Goal: Find specific page/section: Find specific page/section

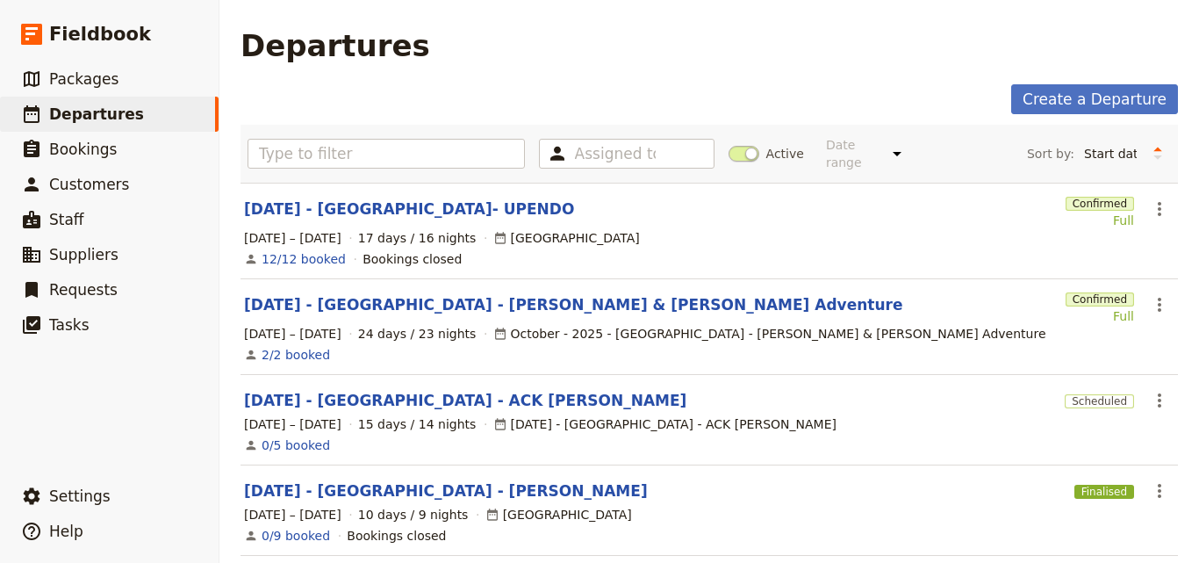
click at [408, 183] on section "SEP 2025 - TANZANIA- UPENDO Confirmed Full ​ 19 Sep – 5 Oct 2025 17 days / 16 n…" at bounding box center [708, 231] width 937 height 97
click at [414, 198] on link "[DATE] - [GEOGRAPHIC_DATA]- UPENDO" at bounding box center [409, 208] width 330 height 21
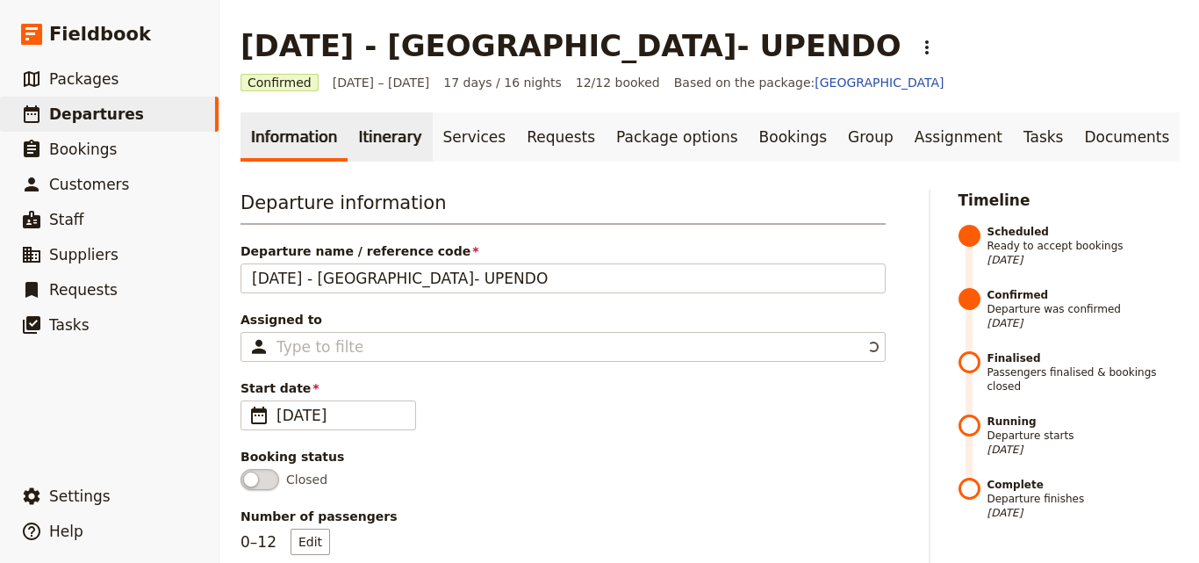
click at [369, 146] on link "Itinerary" at bounding box center [390, 136] width 84 height 49
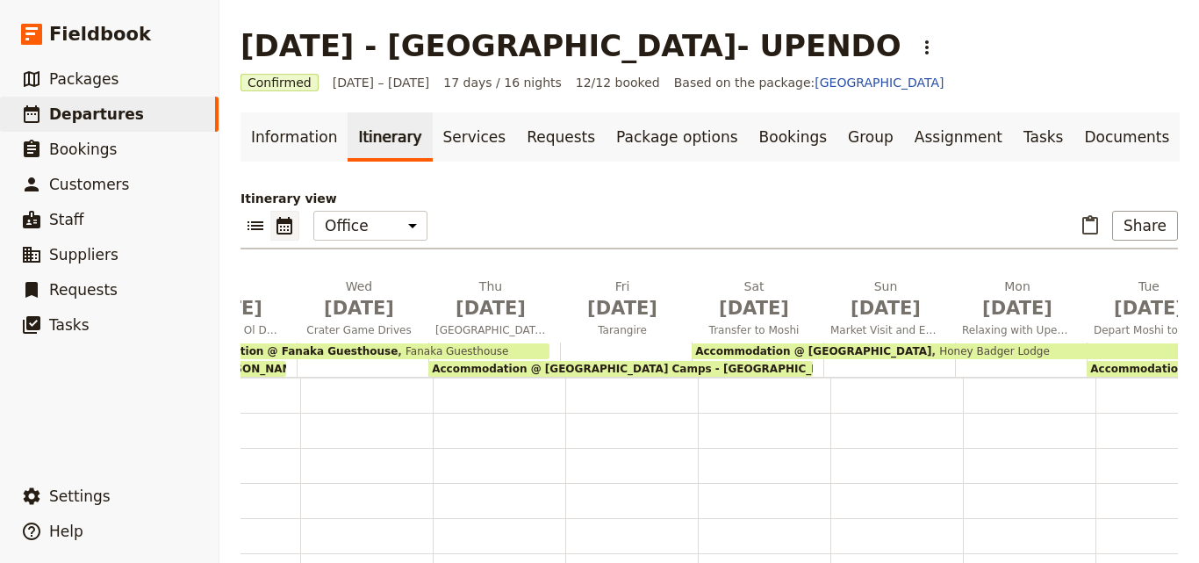
scroll to position [252, 0]
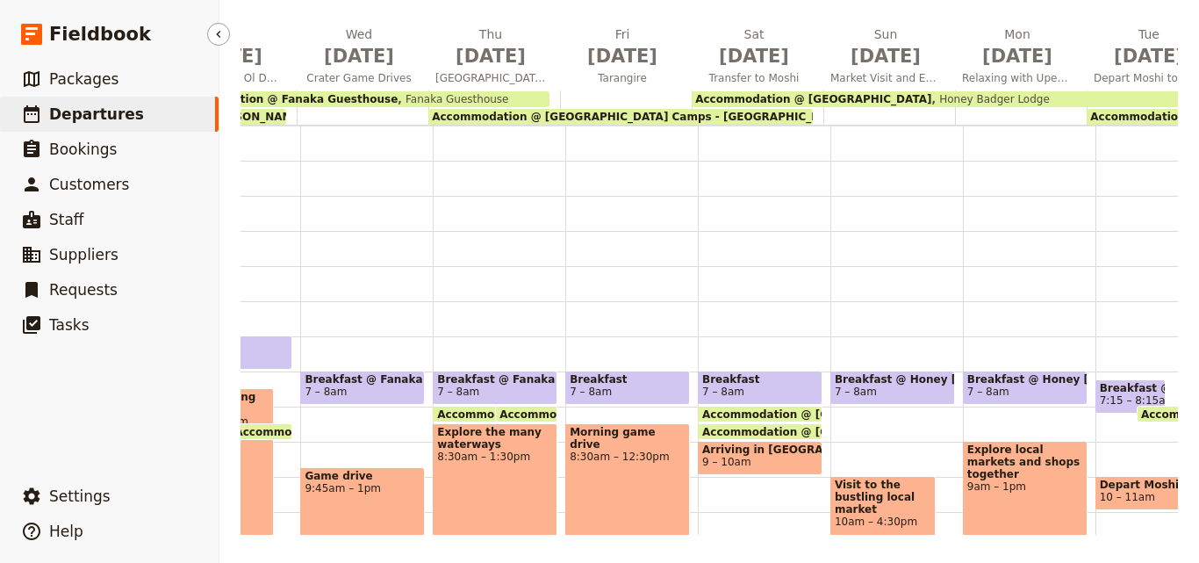
click at [142, 115] on link "​ Departures" at bounding box center [109, 114] width 219 height 35
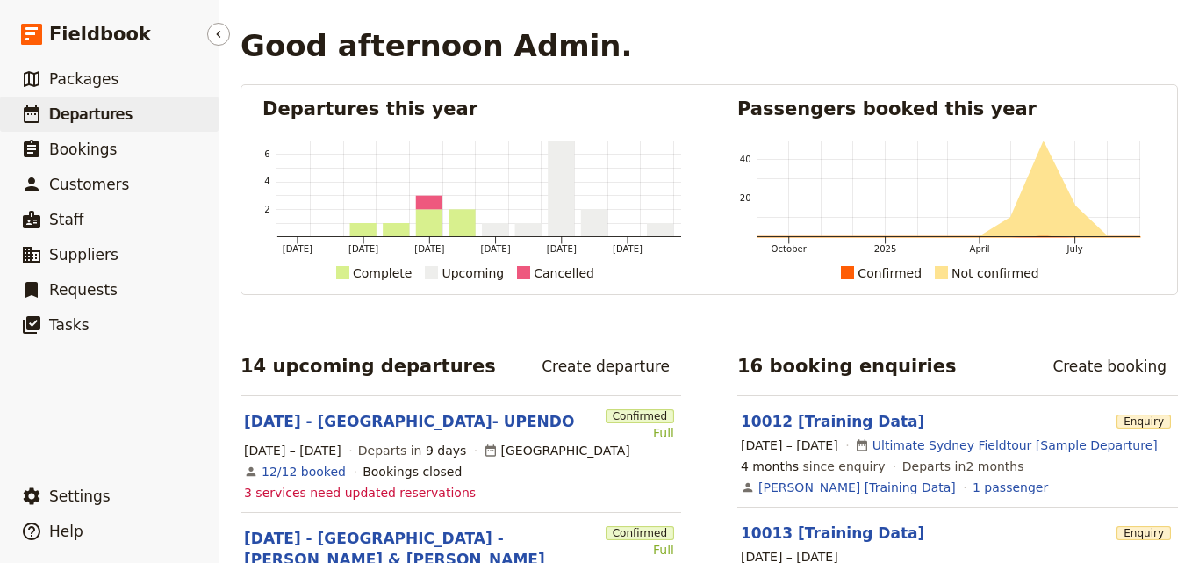
click at [98, 113] on span "Departures" at bounding box center [90, 114] width 83 height 18
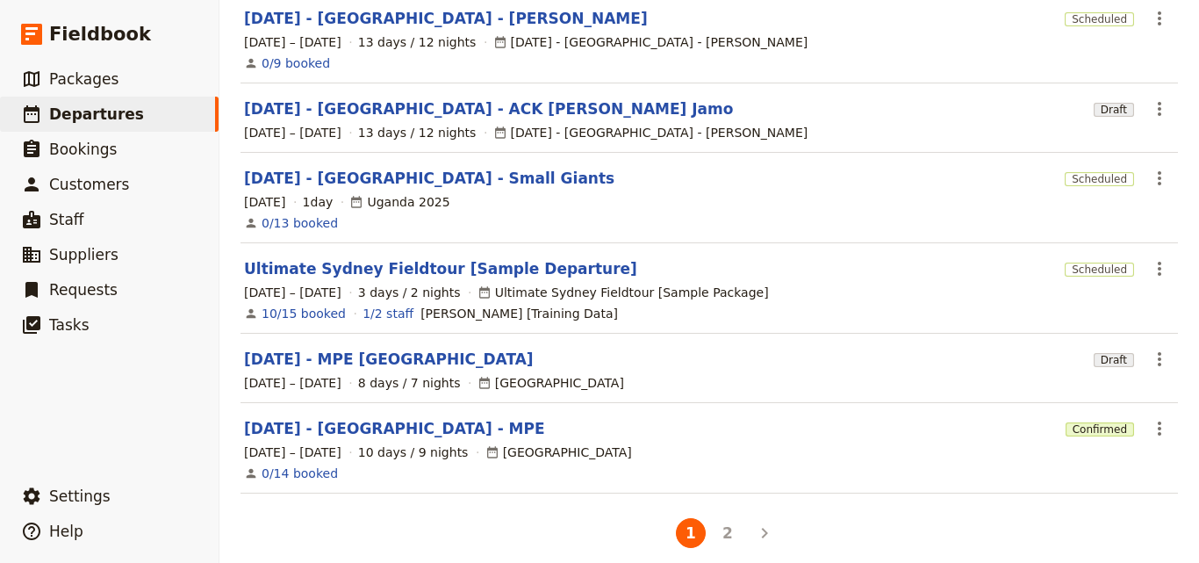
scroll to position [565, 0]
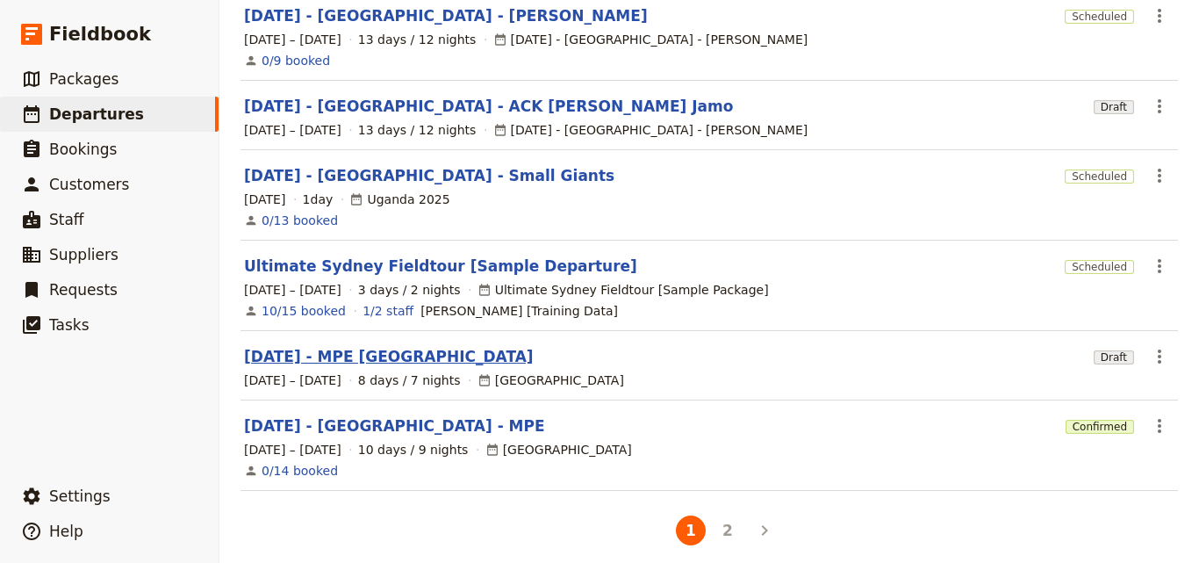
click at [382, 346] on link "[DATE] - MPE [GEOGRAPHIC_DATA]" at bounding box center [389, 356] width 290 height 21
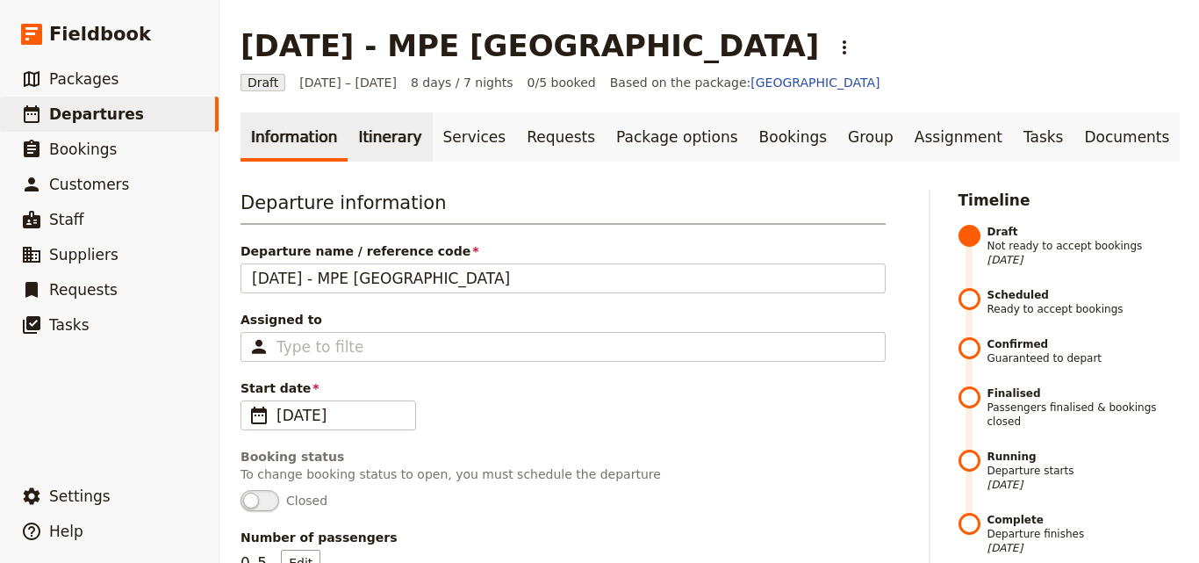
click at [383, 147] on link "Itinerary" at bounding box center [390, 136] width 84 height 49
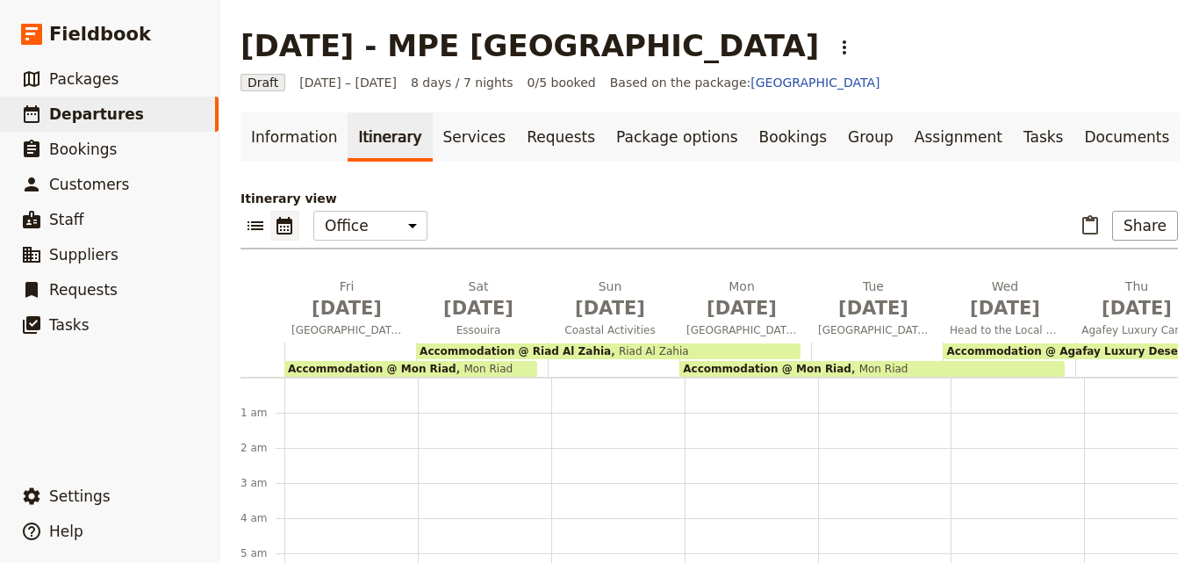
scroll to position [193, 0]
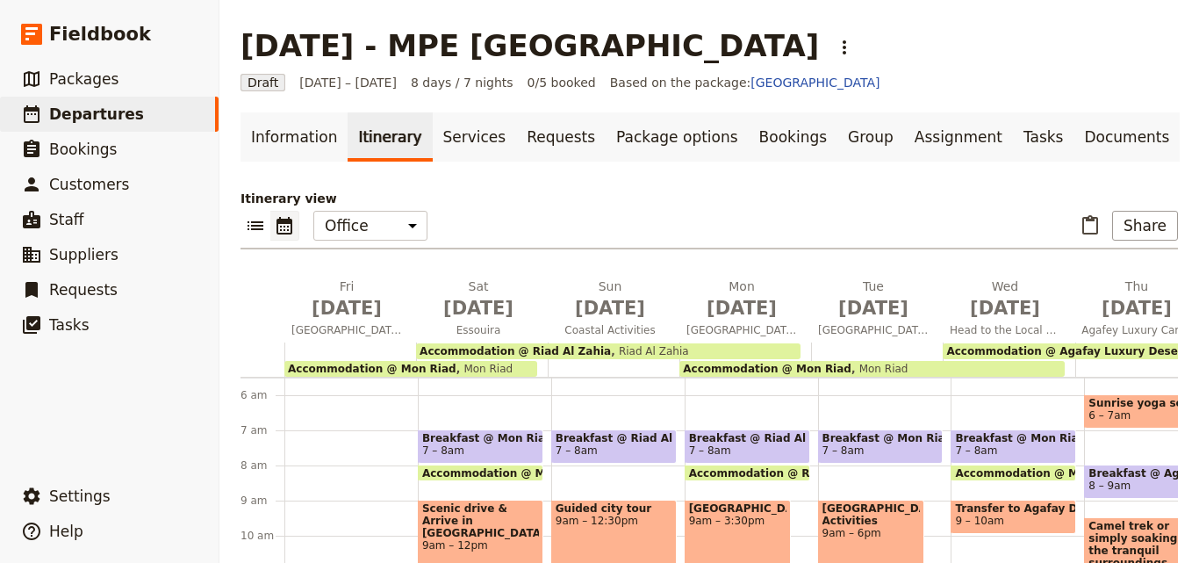
click at [513, 362] on div "Accommodation @ Mon Riad Mon Riad" at bounding box center [410, 369] width 253 height 16
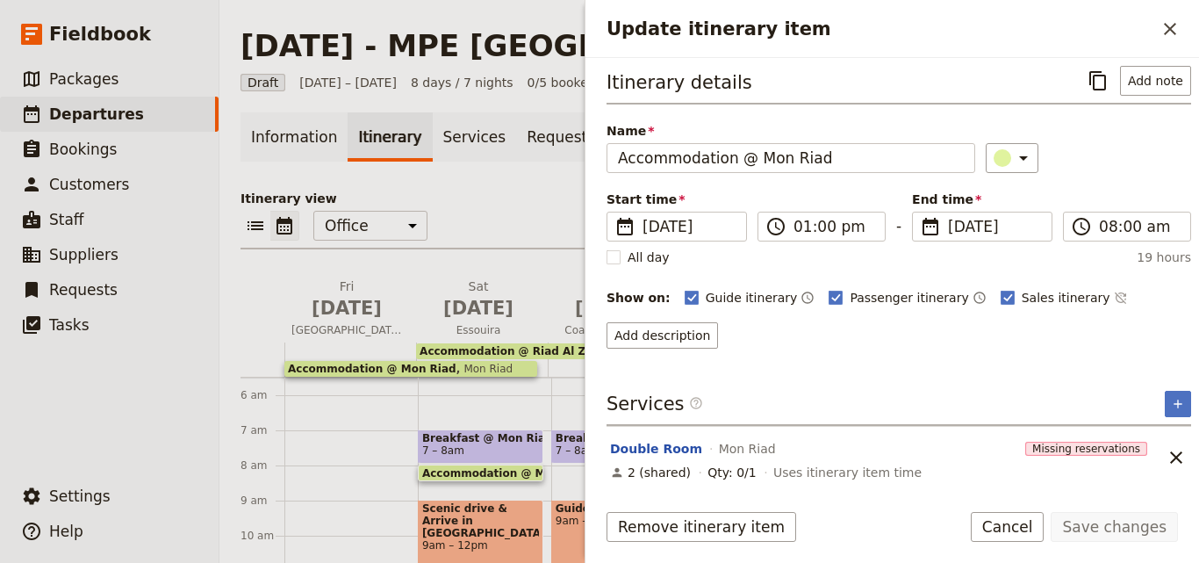
scroll to position [8, 0]
